Goal: Register for event/course

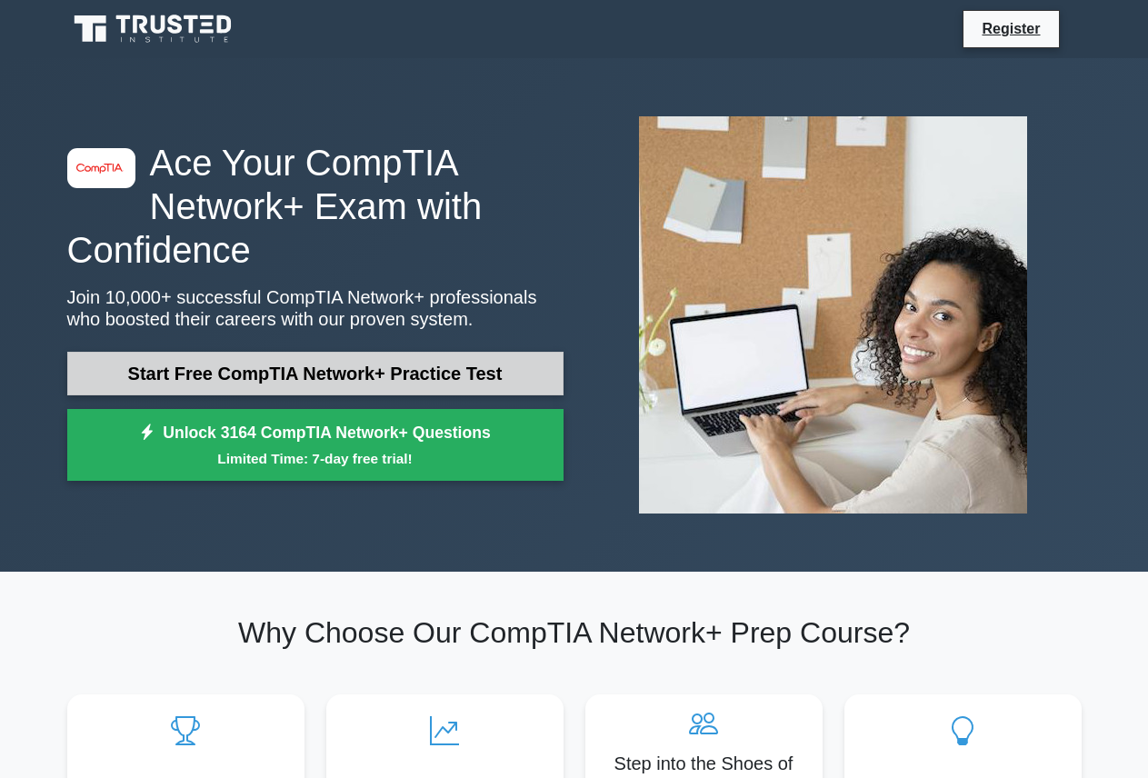
click at [256, 370] on link "Start Free CompTIA Network+ Practice Test" at bounding box center [315, 374] width 496 height 44
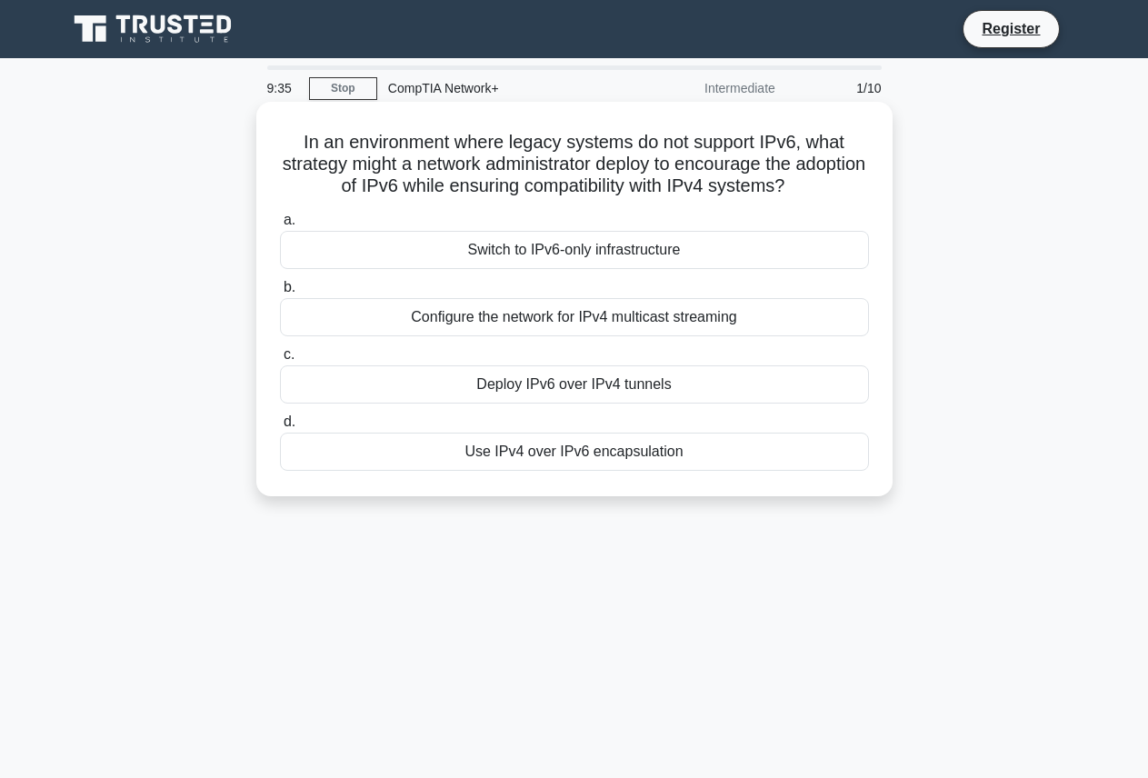
click at [583, 252] on div "Switch to IPv6-only infrastructure" at bounding box center [574, 250] width 589 height 38
click at [280, 226] on input "a. Switch to IPv6-only infrastructure" at bounding box center [280, 221] width 0 height 12
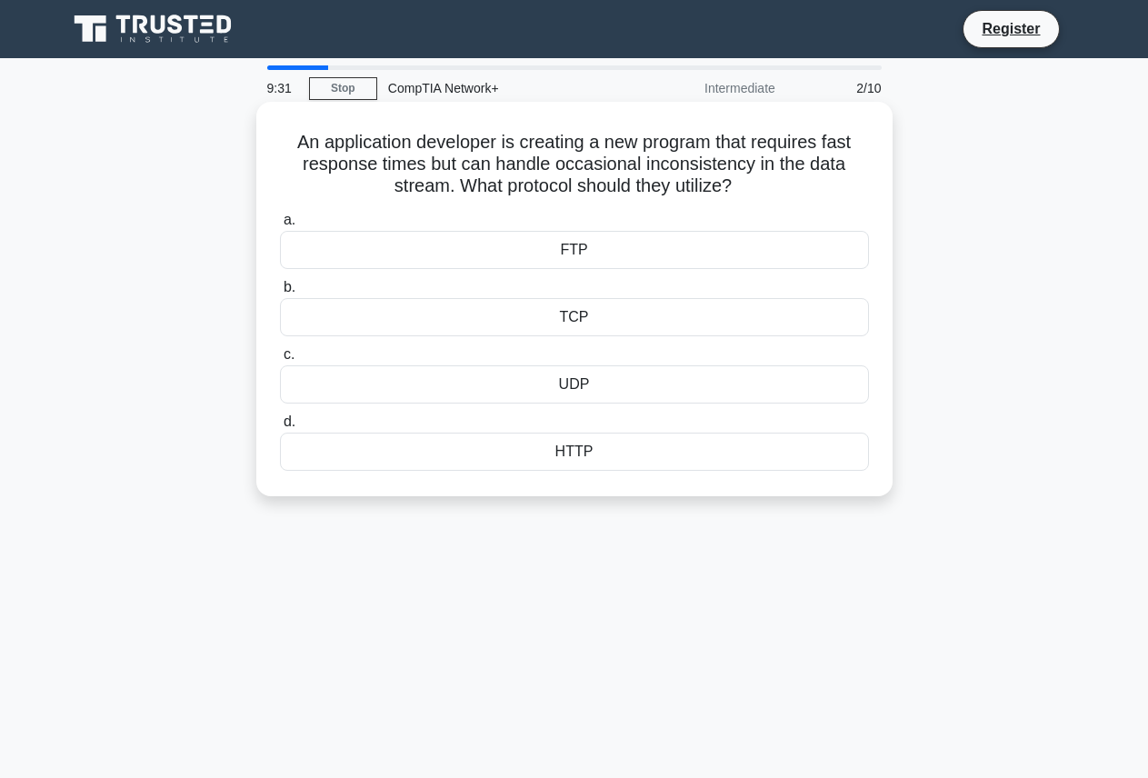
click at [583, 453] on div "HTTP" at bounding box center [574, 452] width 589 height 38
click at [280, 428] on input "d. HTTP" at bounding box center [280, 422] width 0 height 12
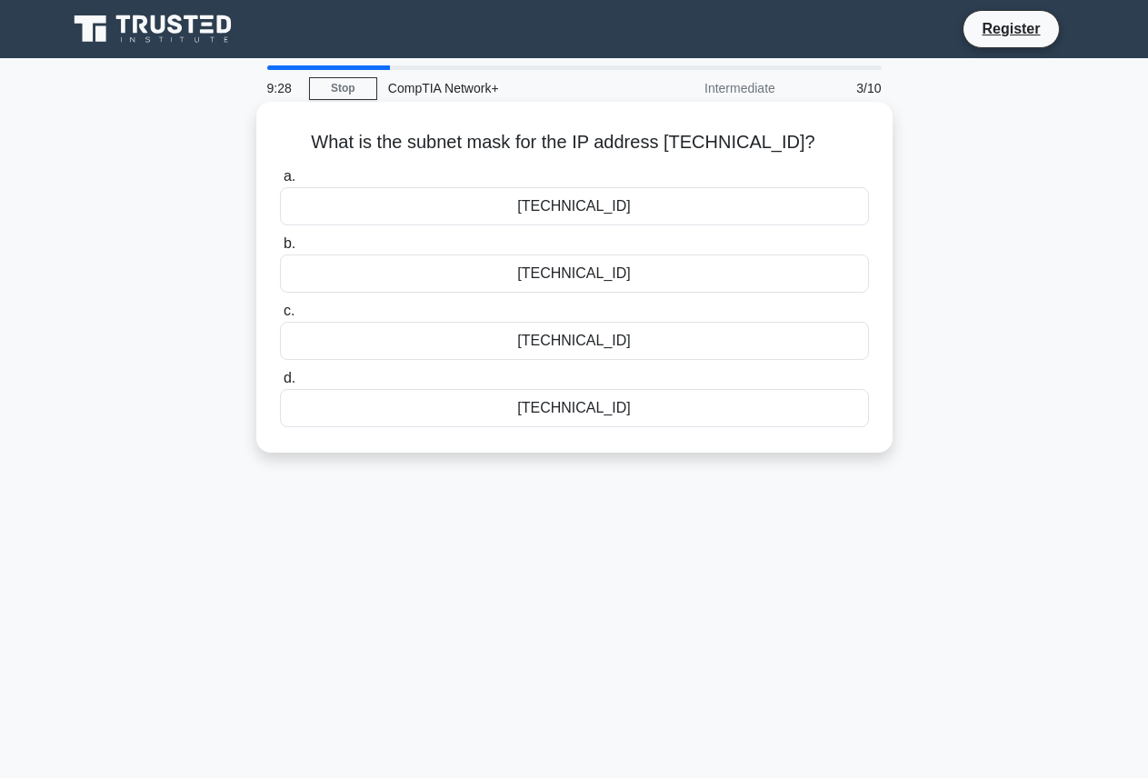
click at [585, 205] on div "255.255.254.0" at bounding box center [574, 206] width 589 height 38
click at [280, 183] on input "a. 255.255.254.0" at bounding box center [280, 177] width 0 height 12
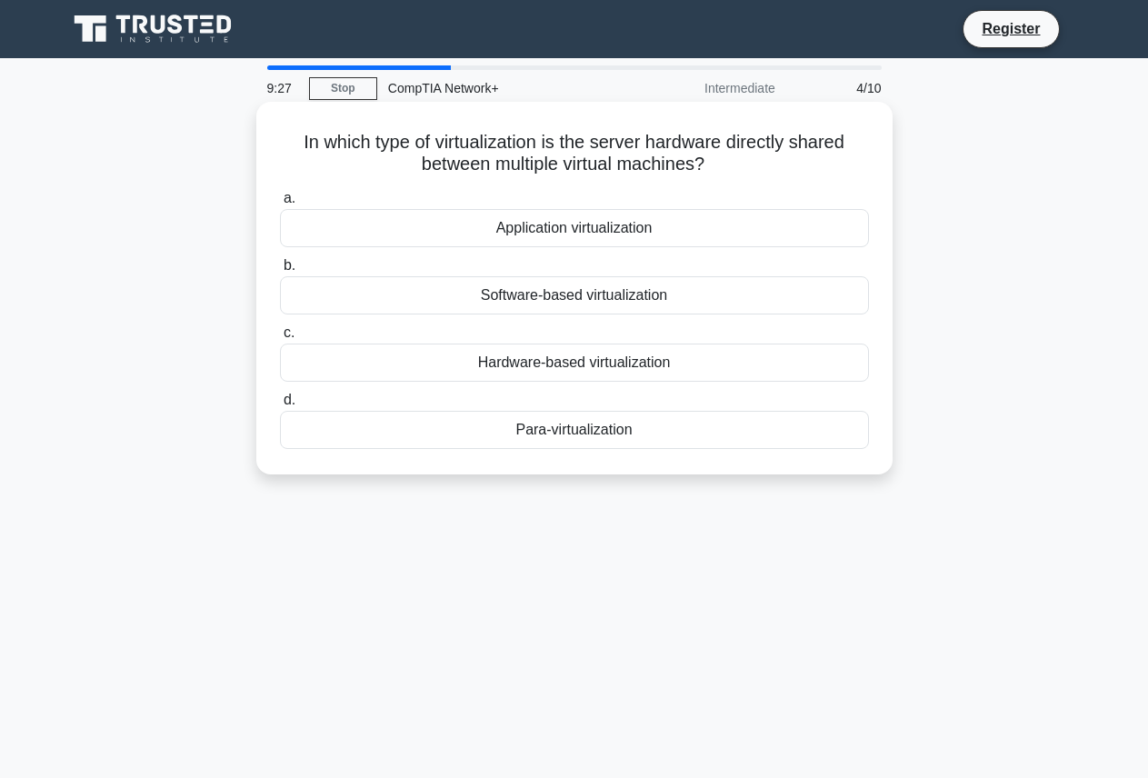
click at [609, 230] on div "Application virtualization" at bounding box center [574, 228] width 589 height 38
click at [280, 205] on input "a. Application virtualization" at bounding box center [280, 199] width 0 height 12
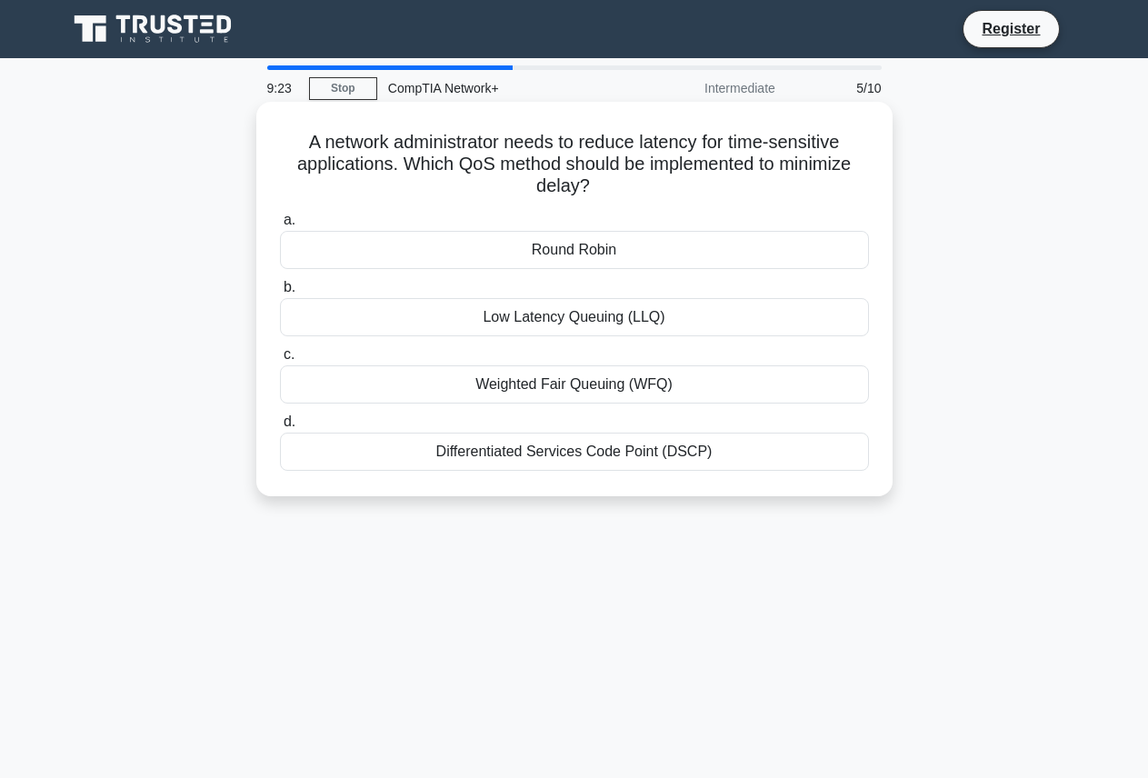
click at [620, 250] on div "Round Robin" at bounding box center [574, 250] width 589 height 38
click at [280, 226] on input "a. Round Robin" at bounding box center [280, 221] width 0 height 12
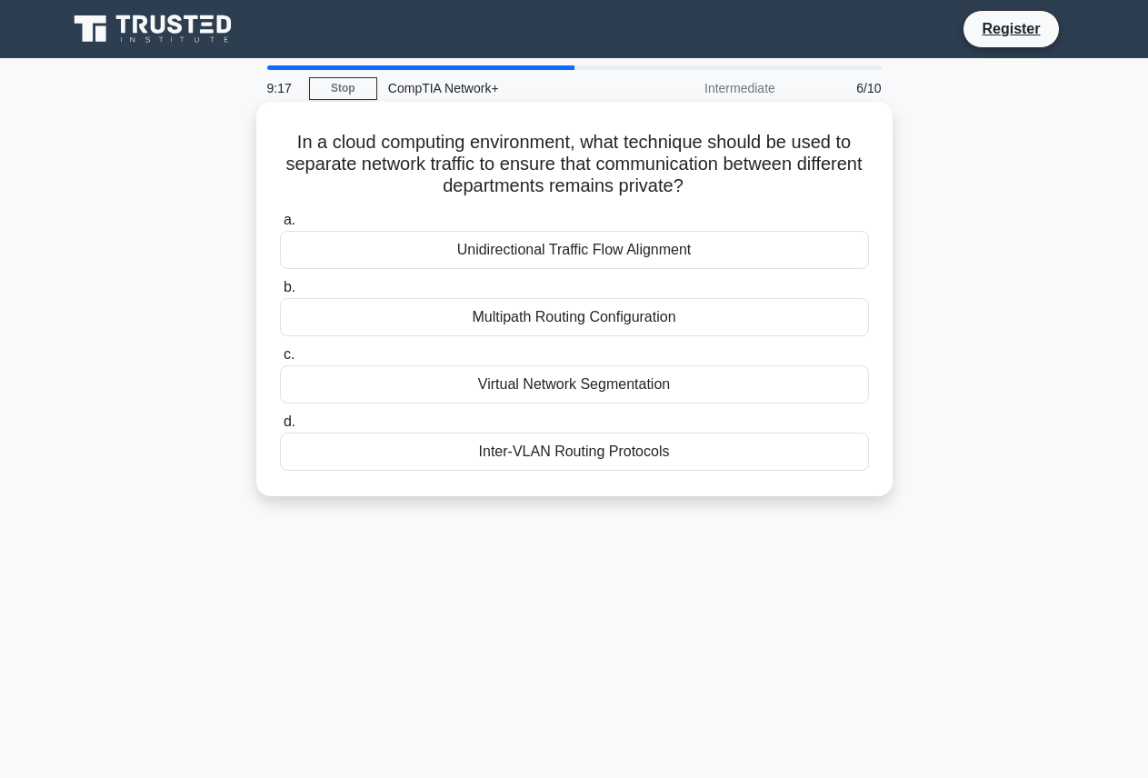
click at [606, 262] on div "Unidirectional Traffic Flow Alignment" at bounding box center [574, 250] width 589 height 38
click at [280, 226] on input "a. Unidirectional Traffic Flow Alignment" at bounding box center [280, 221] width 0 height 12
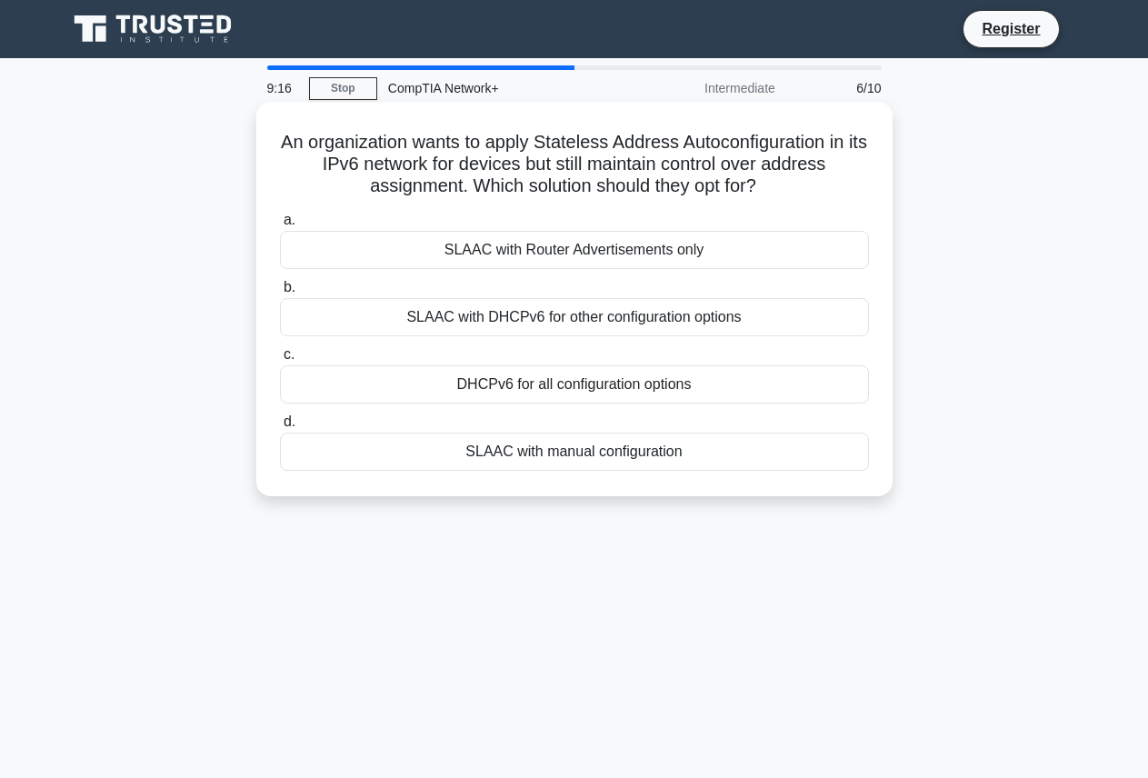
click at [611, 253] on div "SLAAC with Router Advertisements only" at bounding box center [574, 250] width 589 height 38
click at [280, 226] on input "a. SLAAC with Router Advertisements only" at bounding box center [280, 221] width 0 height 12
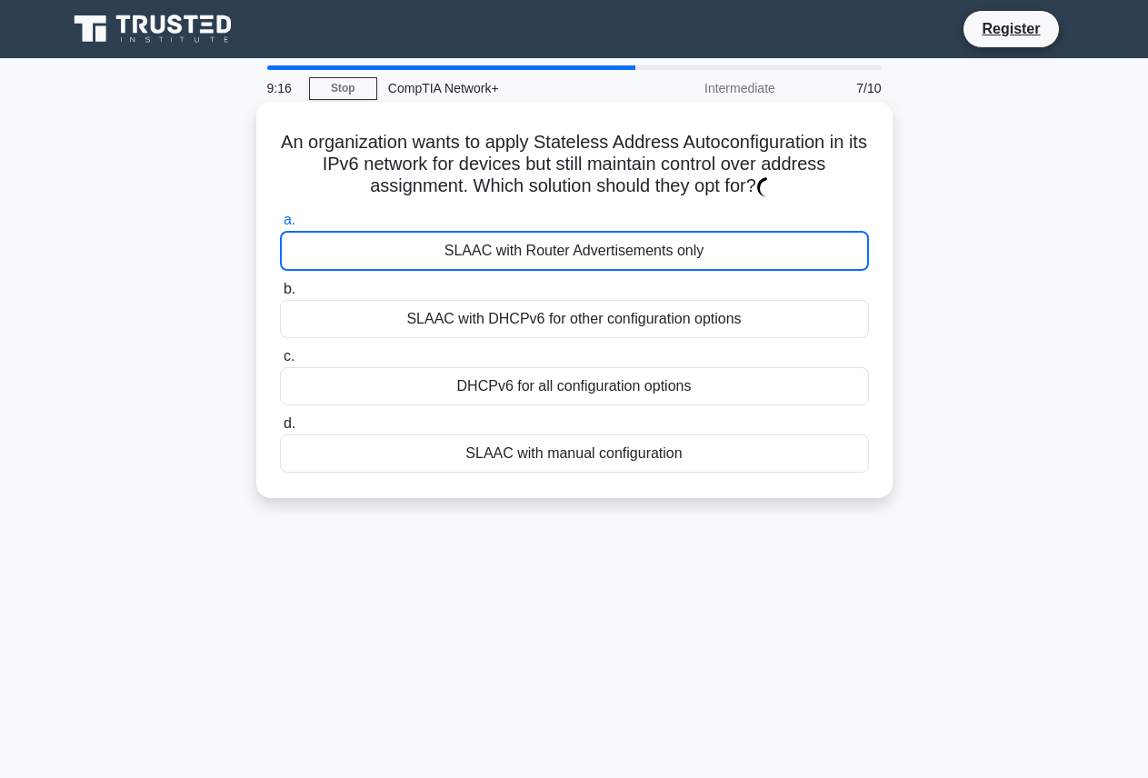
click at [611, 253] on div "SLAAC with Router Advertisements only" at bounding box center [574, 251] width 589 height 40
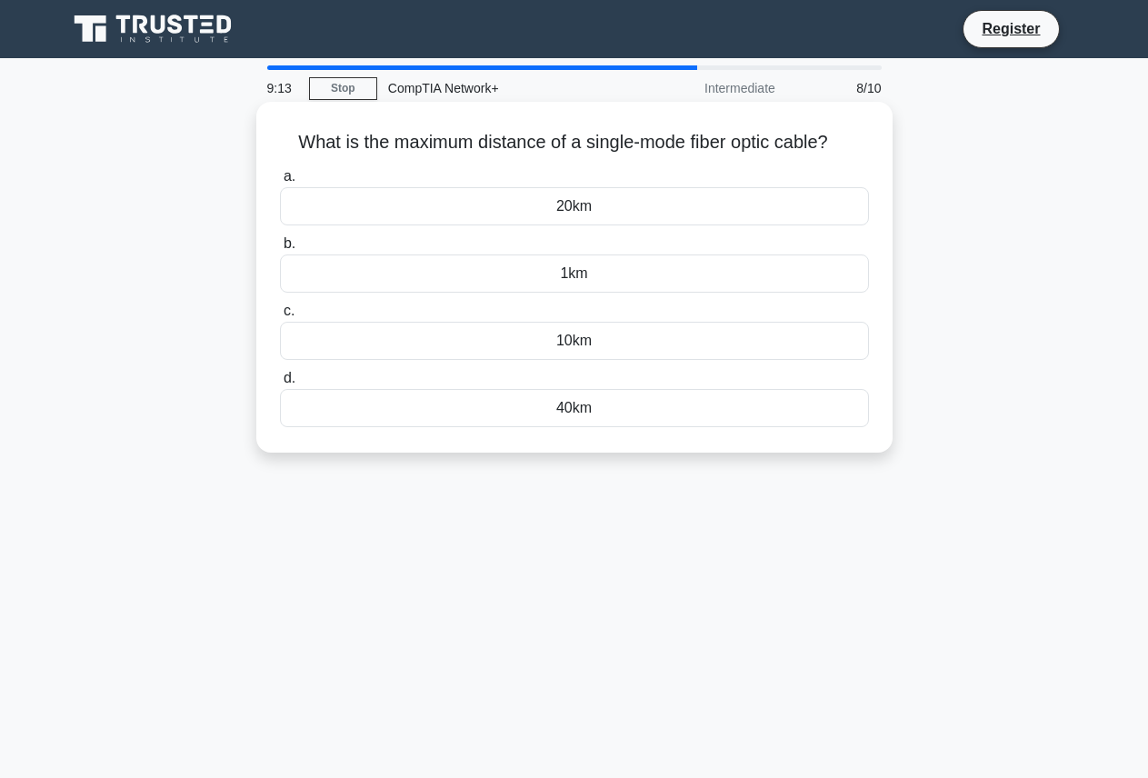
click at [603, 405] on div "40km" at bounding box center [574, 408] width 589 height 38
click at [280, 385] on input "d. 40km" at bounding box center [280, 379] width 0 height 12
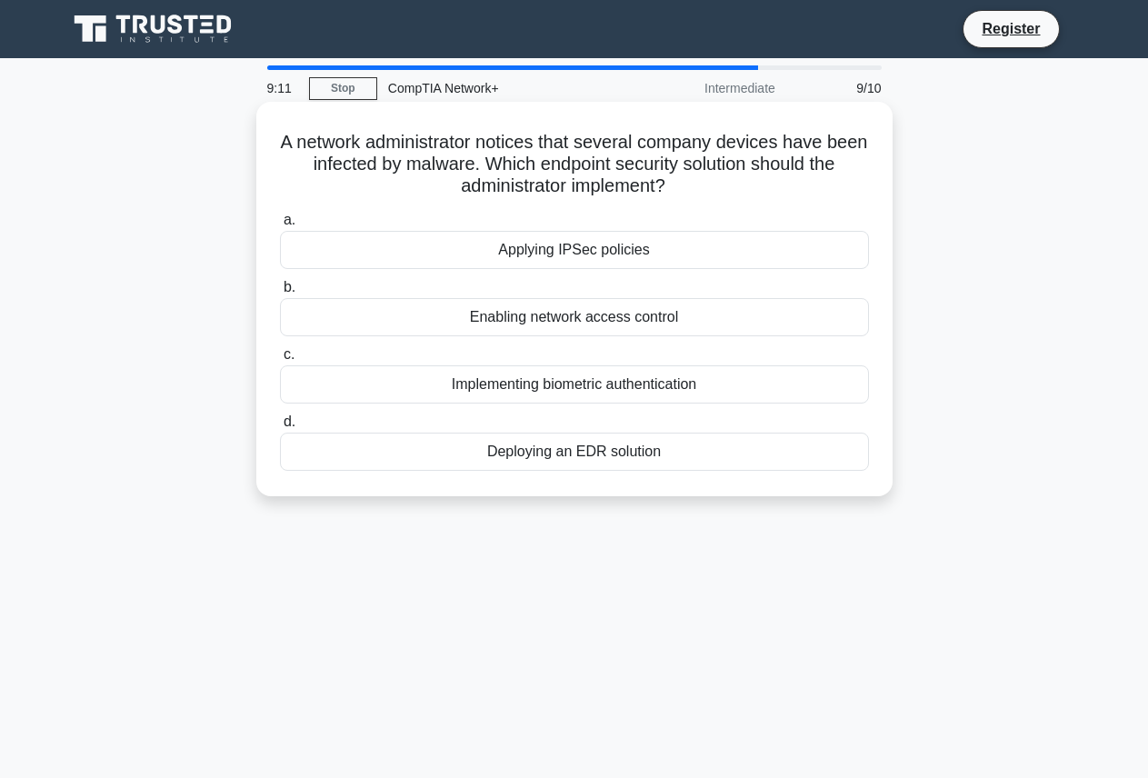
click at [585, 452] on div "Deploying an EDR solution" at bounding box center [574, 452] width 589 height 38
click at [280, 428] on input "d. Deploying an EDR solution" at bounding box center [280, 422] width 0 height 12
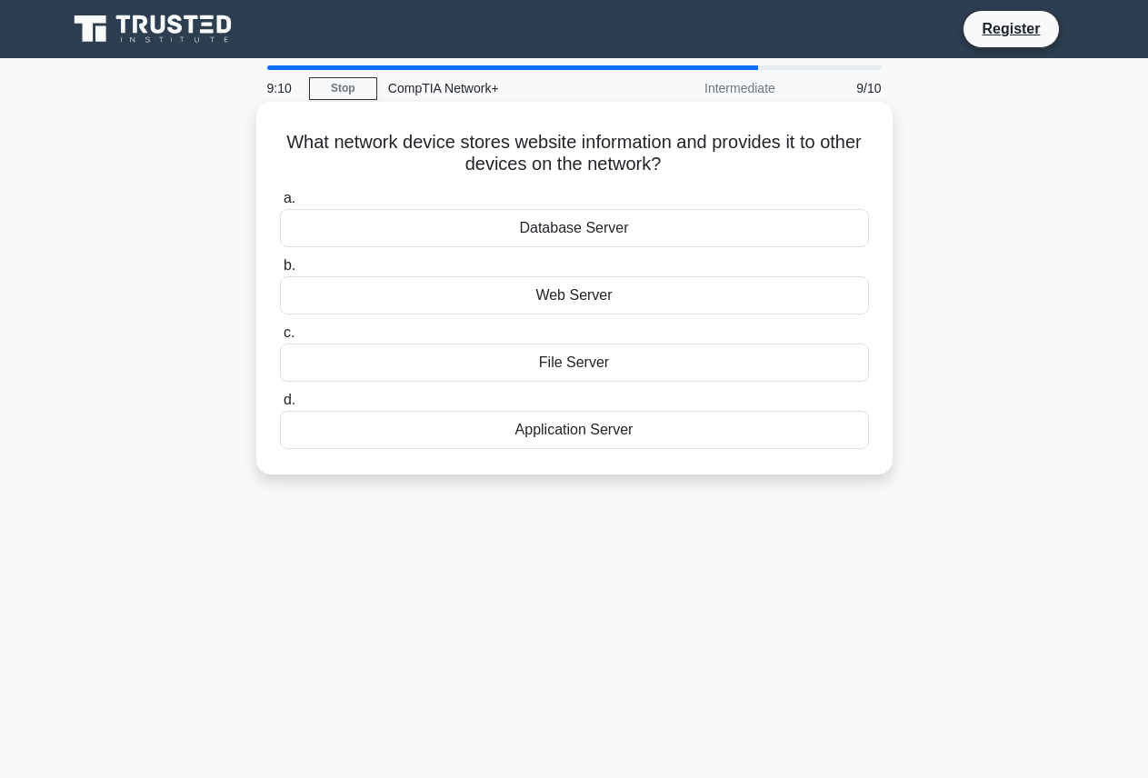
click at [612, 431] on div "Application Server" at bounding box center [574, 430] width 589 height 38
click at [280, 406] on input "d. Application Server" at bounding box center [280, 401] width 0 height 12
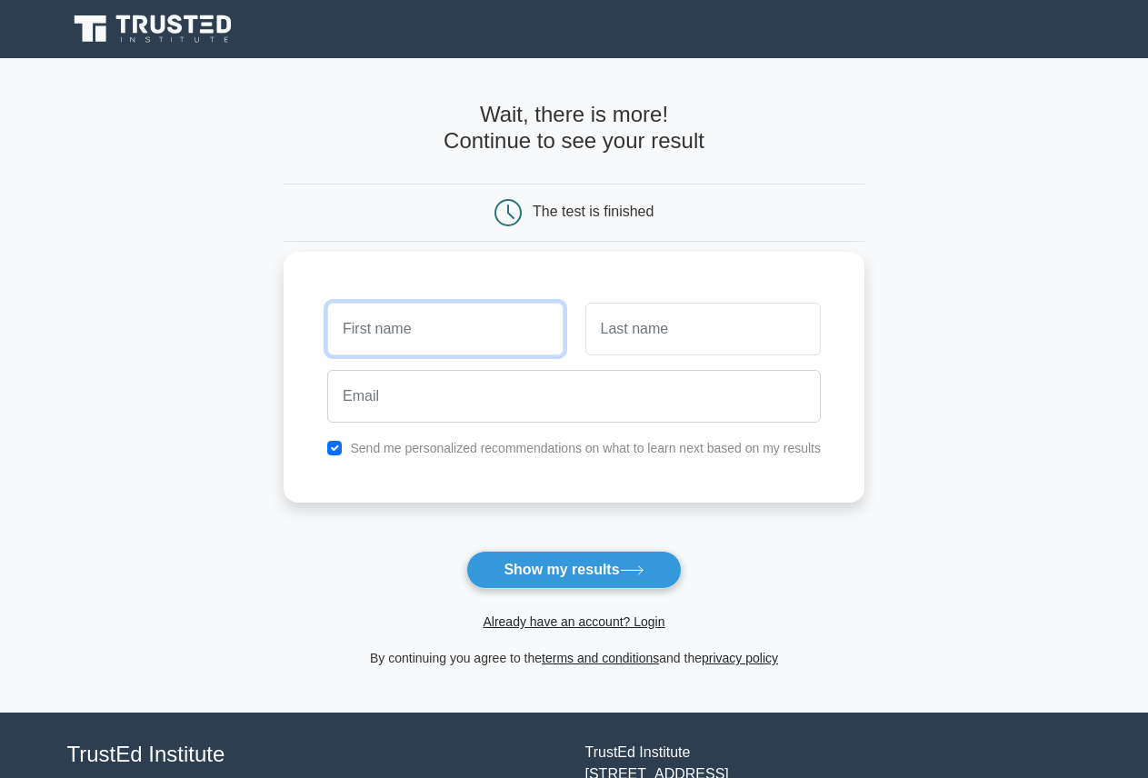
click at [414, 319] on input "text" at bounding box center [444, 329] width 235 height 53
type input "DREAM"
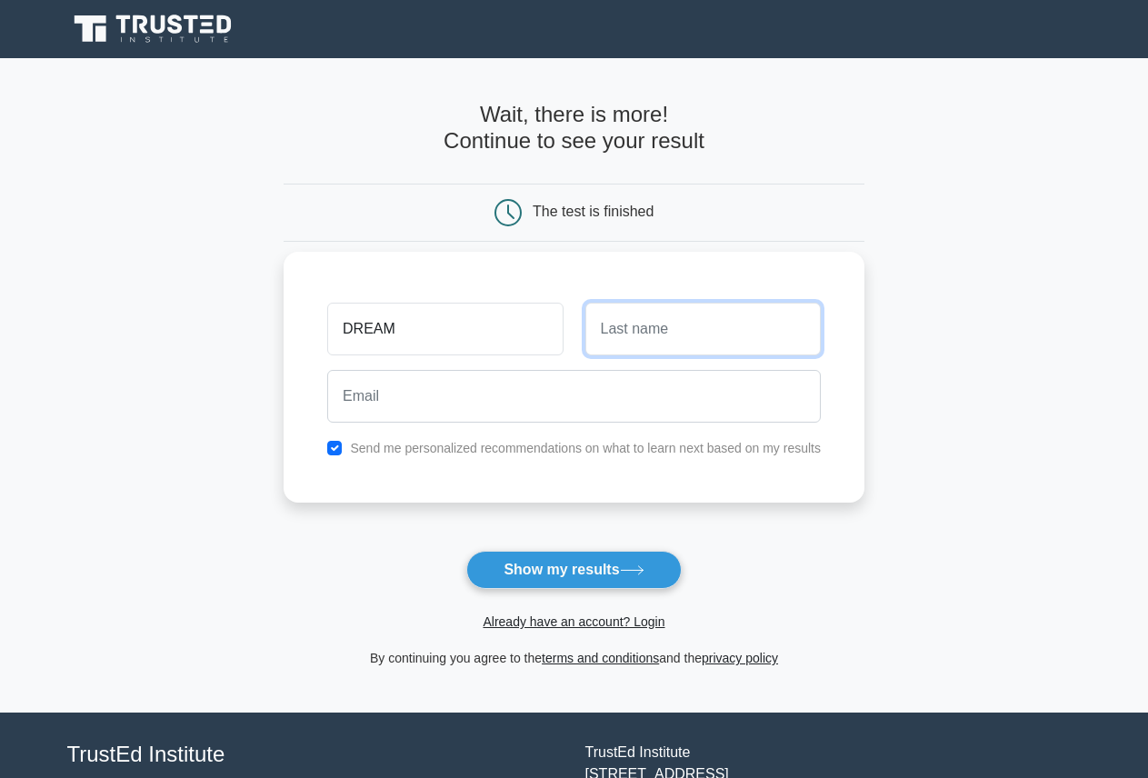
click at [646, 324] on input "text" at bounding box center [703, 329] width 235 height 53
type input "TRUE"
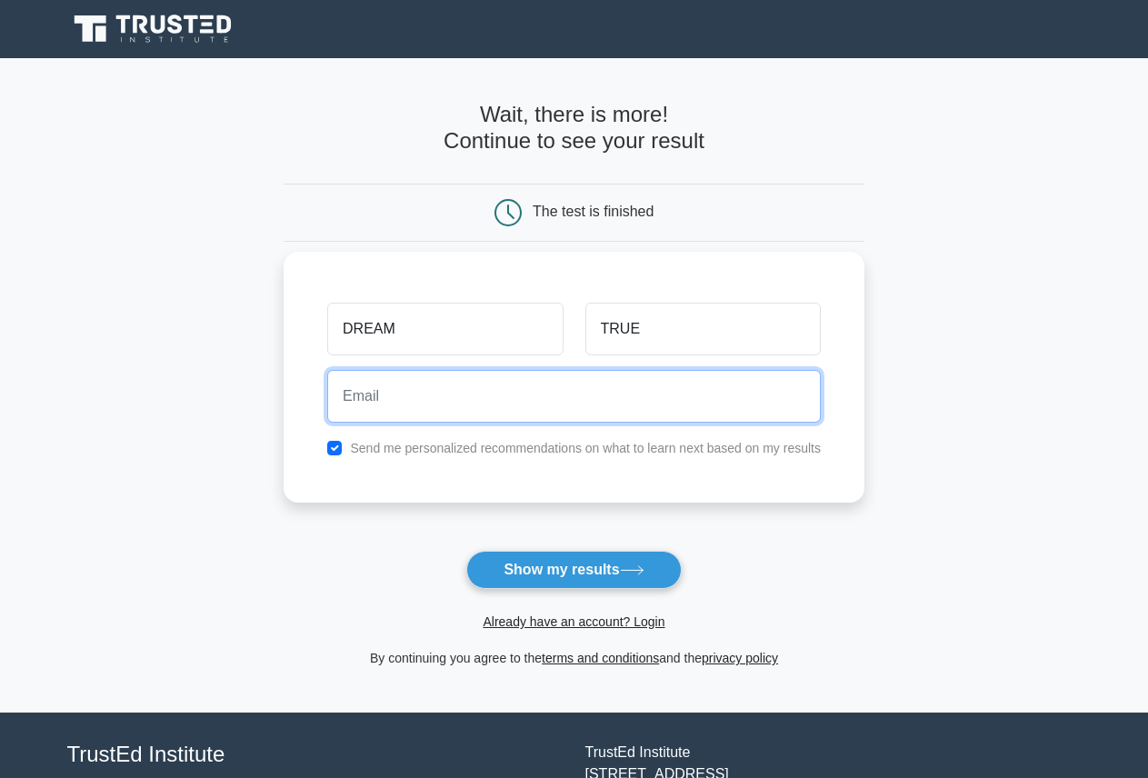
click at [504, 390] on input "email" at bounding box center [574, 396] width 494 height 53
click at [504, 389] on input "email" at bounding box center [574, 396] width 494 height 53
click at [477, 393] on input "dreamtureinvest@Gmail.com" at bounding box center [574, 396] width 494 height 53
type input "dreamtureinvest@gmail.com"
click at [466, 551] on button "Show my results" at bounding box center [573, 570] width 215 height 38
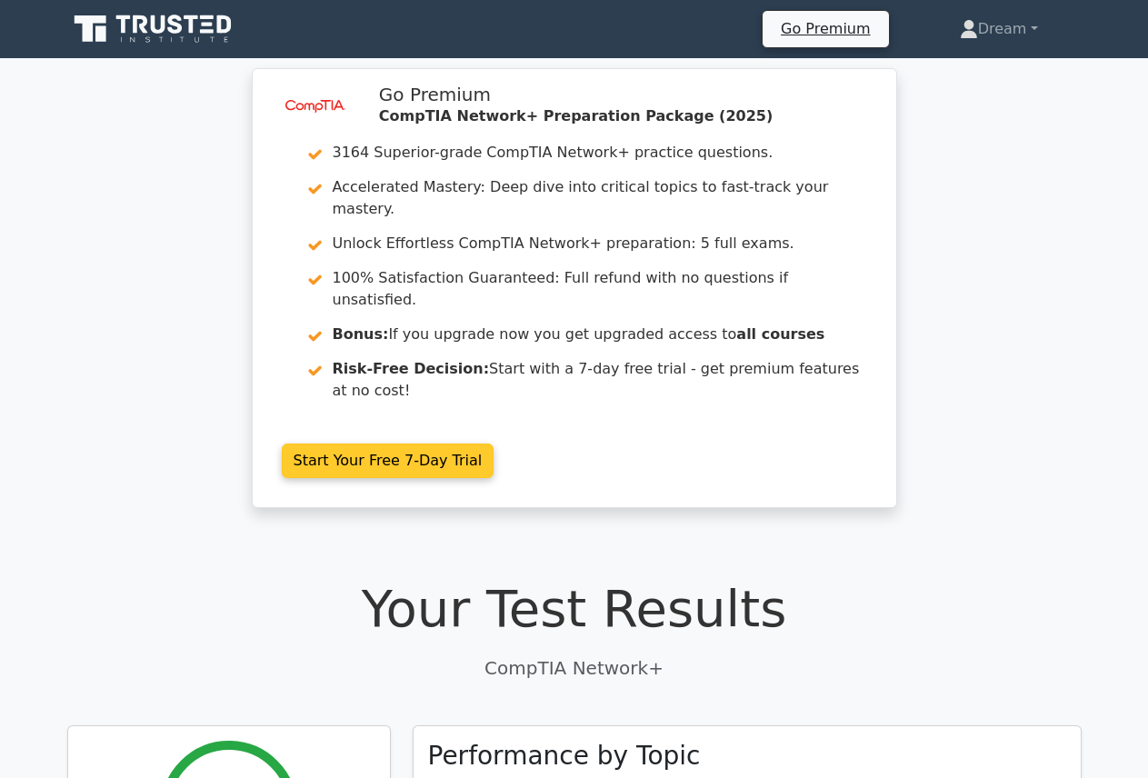
click at [416, 444] on link "Start Your Free 7-Day Trial" at bounding box center [388, 461] width 213 height 35
click at [414, 444] on link "Start Your Free 7-Day Trial" at bounding box center [388, 461] width 213 height 35
